Goal: Task Accomplishment & Management: Use online tool/utility

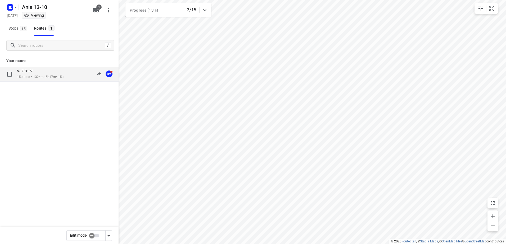
click at [47, 77] on p "15 stops • 132km • 5h17m • 15u" at bounding box center [40, 77] width 47 height 5
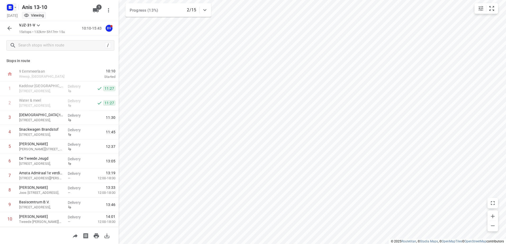
click at [16, 7] on icon "button" at bounding box center [15, 7] width 4 height 4
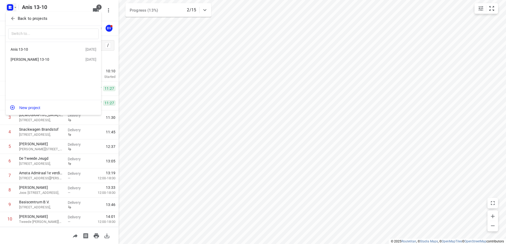
click at [19, 60] on div "[PERSON_NAME] 13-10" at bounding box center [41, 59] width 61 height 4
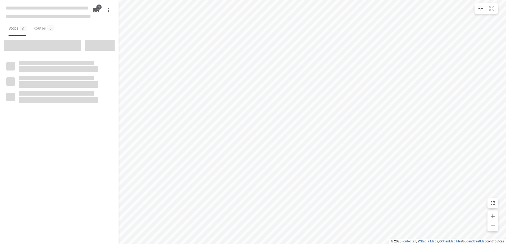
type input "distance"
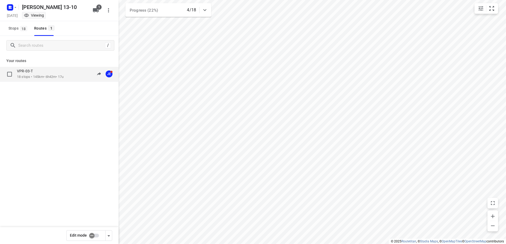
click at [31, 71] on p "VPR-03-T" at bounding box center [26, 71] width 19 height 5
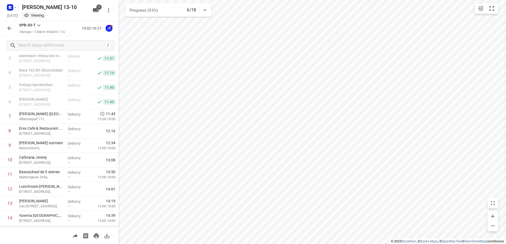
scroll to position [51, 0]
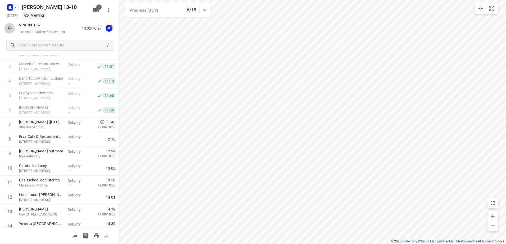
click at [8, 30] on icon "button" at bounding box center [9, 28] width 6 height 6
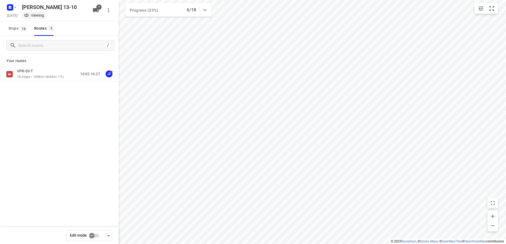
click at [96, 234] on input "checkbox" at bounding box center [92, 236] width 30 height 10
checkbox input "true"
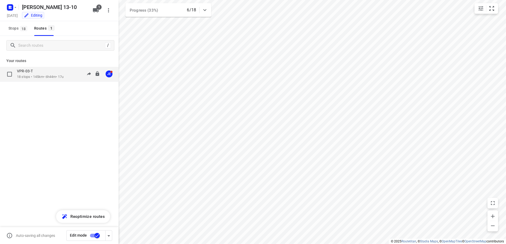
click at [29, 77] on p "18 stops • 145km • 6h44m • 17u" at bounding box center [40, 77] width 47 height 5
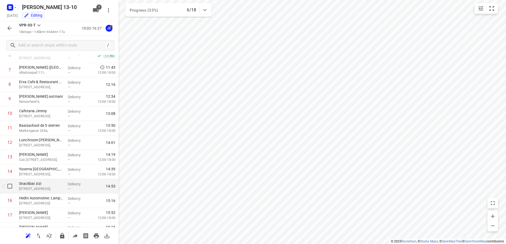
scroll to position [79, 0]
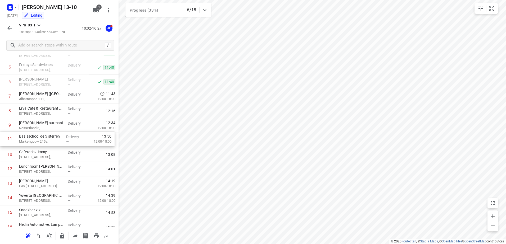
drag, startPoint x: 43, startPoint y: 157, endPoint x: 43, endPoint y: 136, distance: 20.9
click at [43, 136] on div "1 [GEOGRAPHIC_DATA][STREET_ADDRESS], Delivery — 10:34 2 Koh Asian Foodbar IJbur…" at bounding box center [59, 133] width 119 height 262
drag, startPoint x: 47, startPoint y: 172, endPoint x: 47, endPoint y: 155, distance: 16.7
click at [47, 155] on div "1 [GEOGRAPHIC_DATA][STREET_ADDRESS], Delivery — 10:34 2 Koh Asian Foodbar IJbur…" at bounding box center [59, 133] width 119 height 262
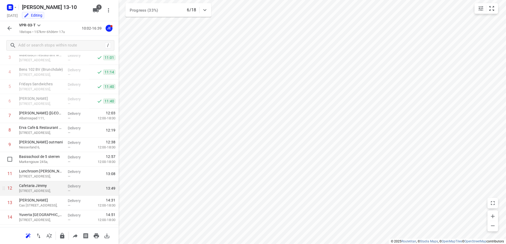
scroll to position [53, 0]
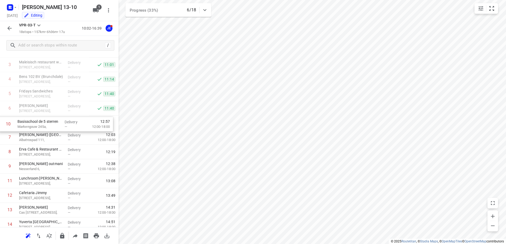
drag, startPoint x: 43, startPoint y: 170, endPoint x: 42, endPoint y: 126, distance: 43.9
click at [42, 126] on div "1 [GEOGRAPHIC_DATA][STREET_ADDRESS], Delivery — 10:34 2 Koh Asian Foodbar IJbur…" at bounding box center [59, 160] width 119 height 262
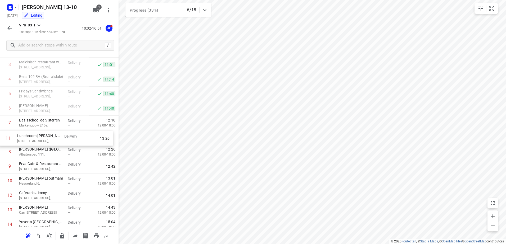
drag, startPoint x: 37, startPoint y: 180, endPoint x: 35, endPoint y: 139, distance: 41.8
click at [35, 139] on div "1 [GEOGRAPHIC_DATA][STREET_ADDRESS], Delivery — 10:34 2 Koh Asian Foodbar IJbur…" at bounding box center [59, 160] width 119 height 262
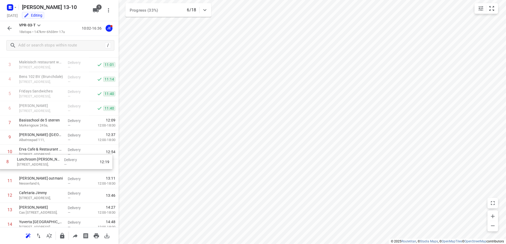
drag, startPoint x: 39, startPoint y: 141, endPoint x: 37, endPoint y: 169, distance: 28.1
click at [37, 169] on div "1 [GEOGRAPHIC_DATA][STREET_ADDRESS], Delivery — 10:34 2 Koh Asian Foodbar IJbur…" at bounding box center [59, 160] width 119 height 262
drag, startPoint x: 37, startPoint y: 170, endPoint x: 38, endPoint y: 155, distance: 15.4
click at [38, 155] on div "1 [GEOGRAPHIC_DATA][STREET_ADDRESS], Delivery — 10:34 2 Koh Asian Foodbar IJbur…" at bounding box center [59, 160] width 119 height 262
drag, startPoint x: 38, startPoint y: 127, endPoint x: 35, endPoint y: 157, distance: 30.0
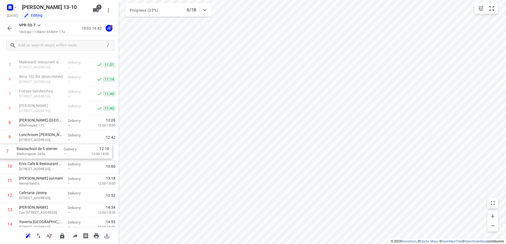
click at [35, 157] on div "1 [GEOGRAPHIC_DATA][STREET_ADDRESS], Delivery — 10:34 2 Koh Asian Foodbar IJbur…" at bounding box center [59, 160] width 119 height 262
click at [7, 29] on icon "button" at bounding box center [9, 28] width 6 height 6
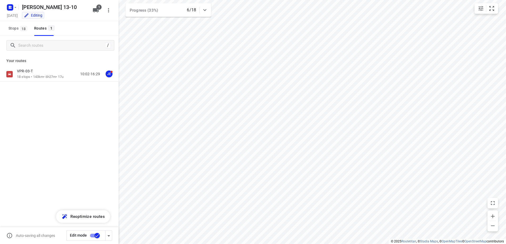
click at [92, 234] on input "checkbox" at bounding box center [97, 236] width 30 height 10
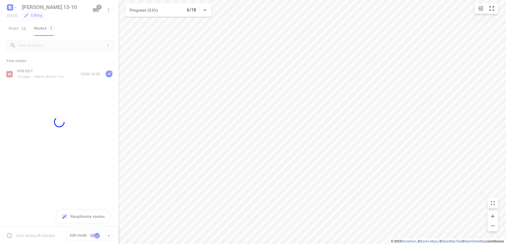
checkbox input "false"
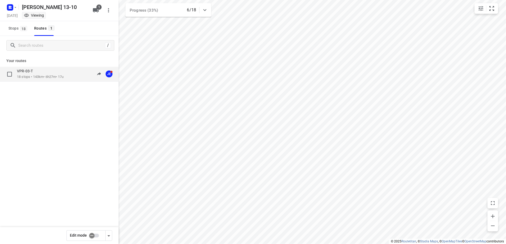
click at [50, 78] on p "18 stops • 143km • 6h27m • 17u" at bounding box center [40, 77] width 47 height 5
